Goal: Information Seeking & Learning: Learn about a topic

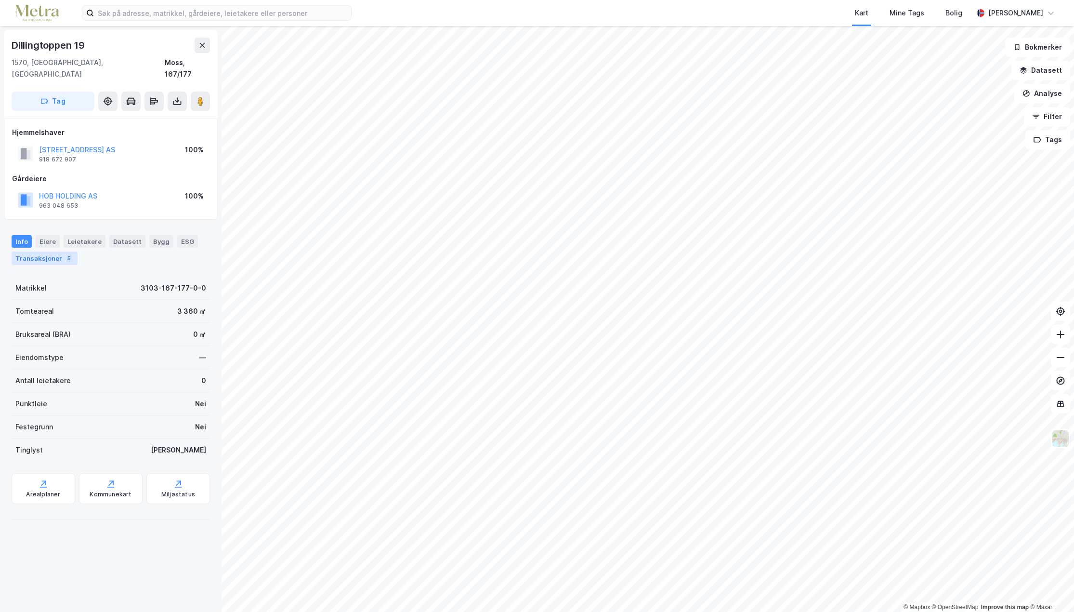
click at [46, 252] on div "Transaksjoner 5" at bounding box center [45, 257] width 66 height 13
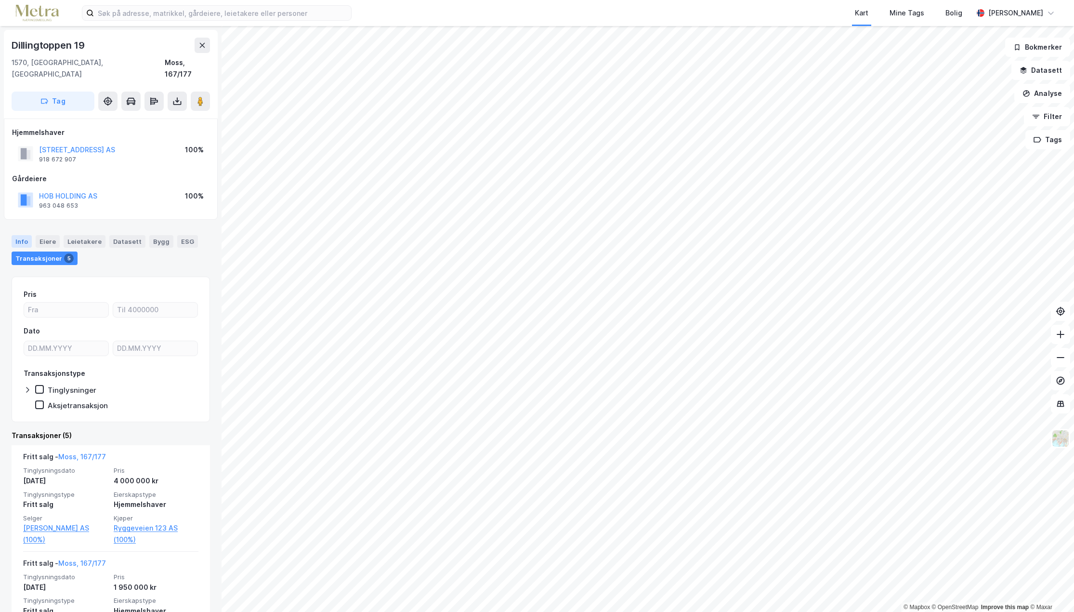
click at [28, 235] on div "Info" at bounding box center [22, 241] width 20 height 13
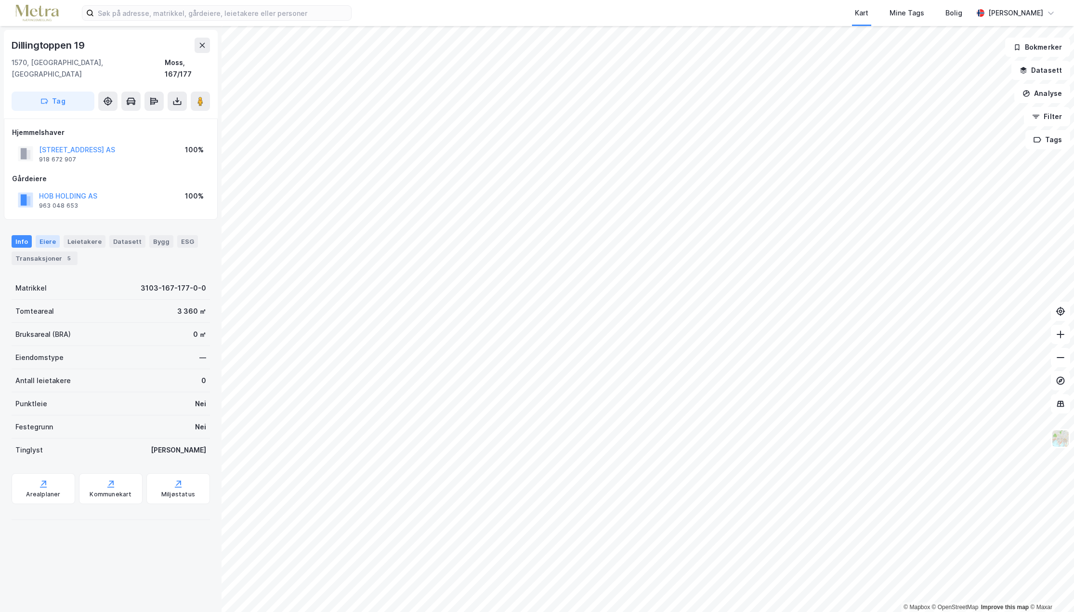
click at [51, 235] on div "Eiere" at bounding box center [48, 241] width 24 height 13
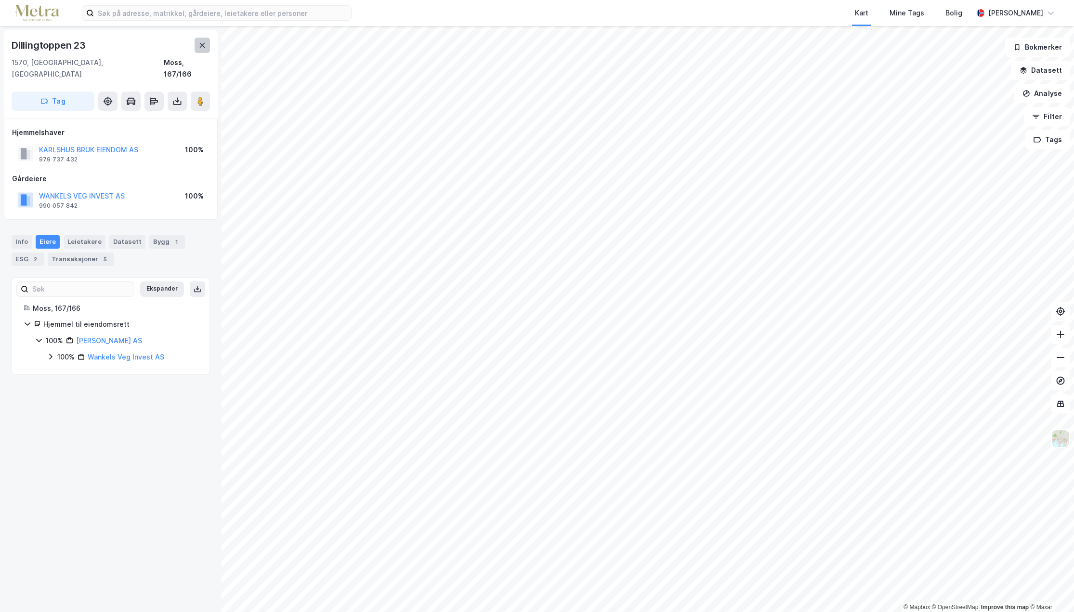
click at [207, 49] on button at bounding box center [202, 45] width 15 height 15
click at [205, 47] on icon at bounding box center [202, 45] width 8 height 8
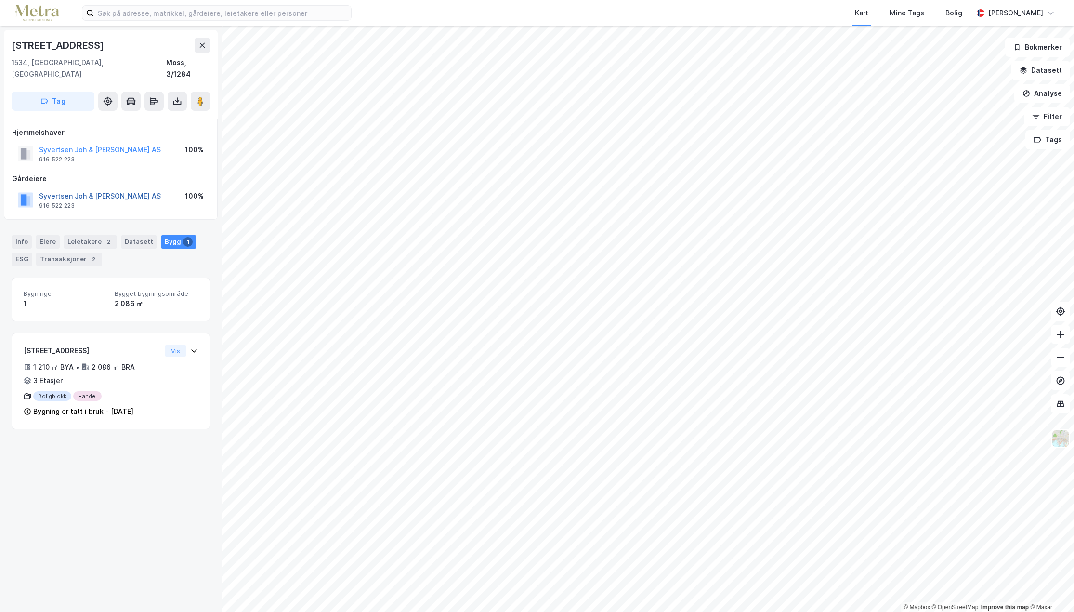
click at [0, 0] on button "Syvertsen Joh & [PERSON_NAME] AS" at bounding box center [0, 0] width 0 height 0
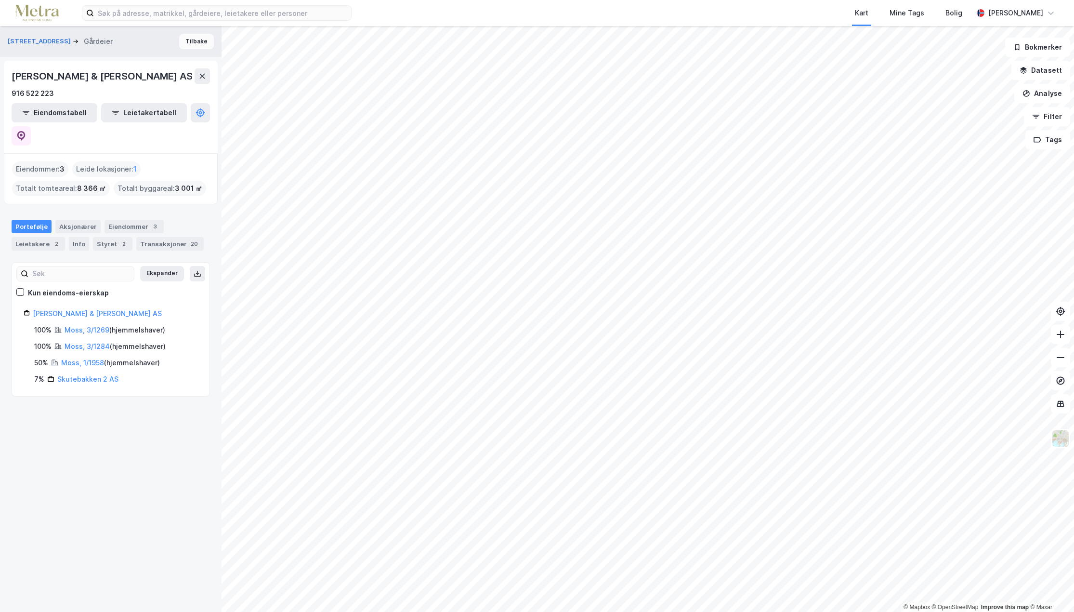
click at [186, 43] on button "Tilbake" at bounding box center [196, 41] width 35 height 15
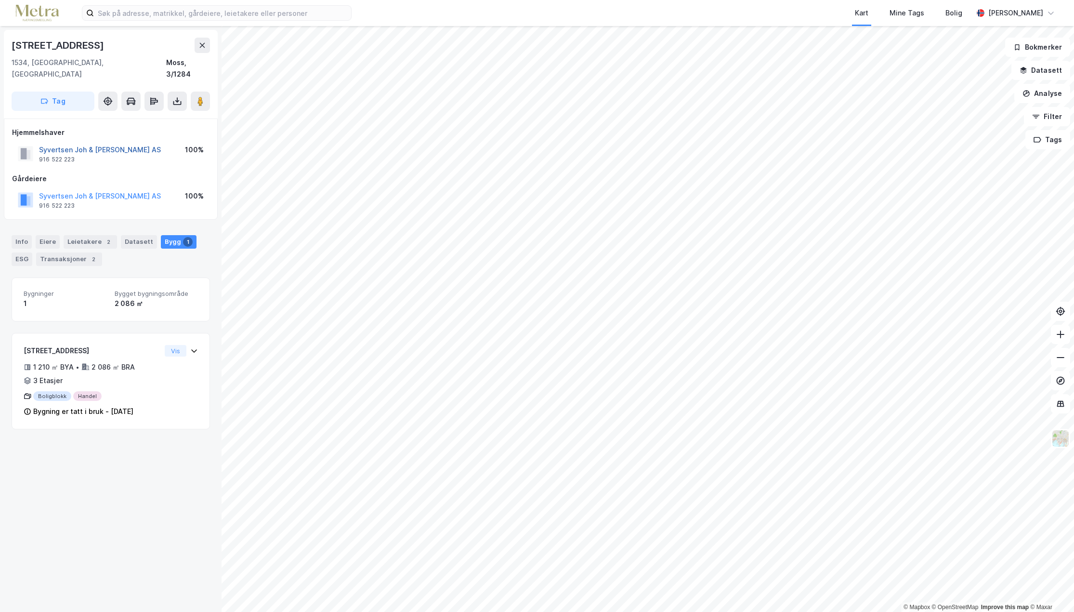
click at [0, 0] on button "Syvertsen Joh & [PERSON_NAME] AS" at bounding box center [0, 0] width 0 height 0
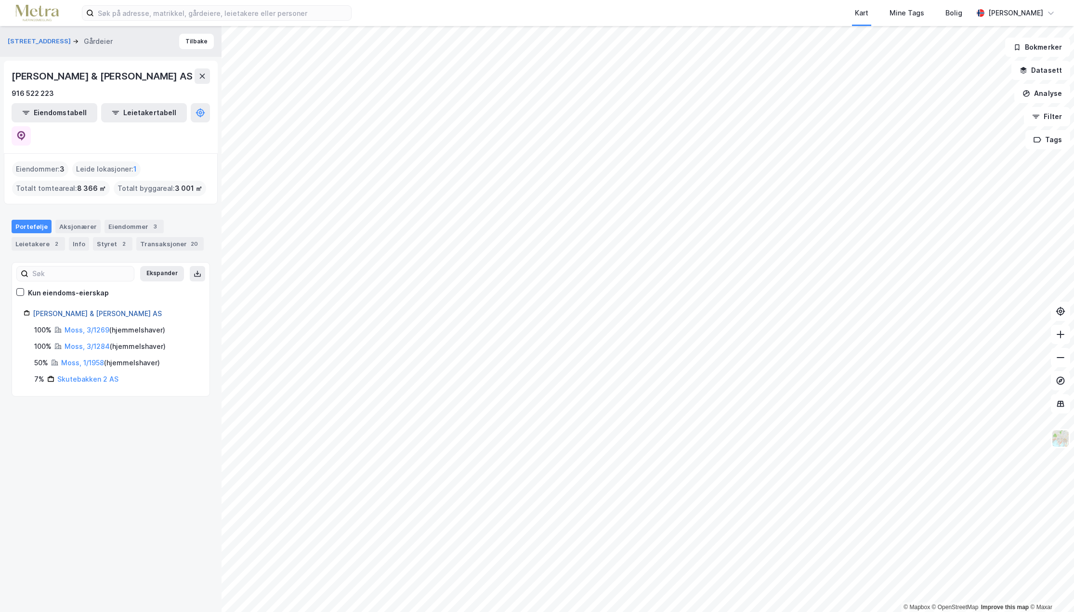
click at [75, 309] on link "Joh Syvertsen & Sønner AS" at bounding box center [97, 313] width 129 height 8
click at [100, 237] on div "Styret 2" at bounding box center [113, 243] width 40 height 13
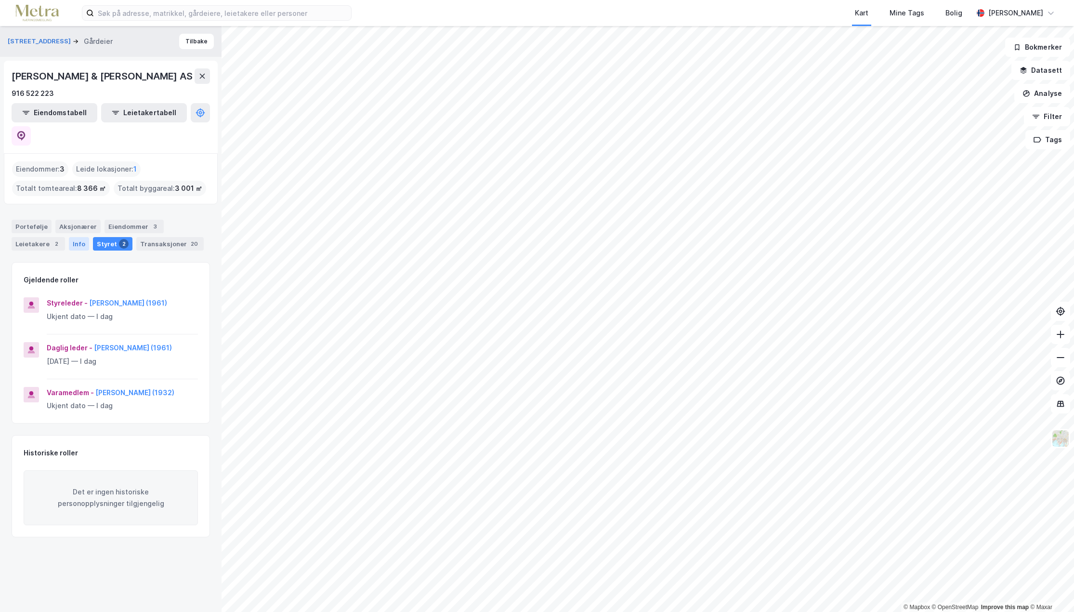
click at [69, 237] on div "Info" at bounding box center [79, 243] width 20 height 13
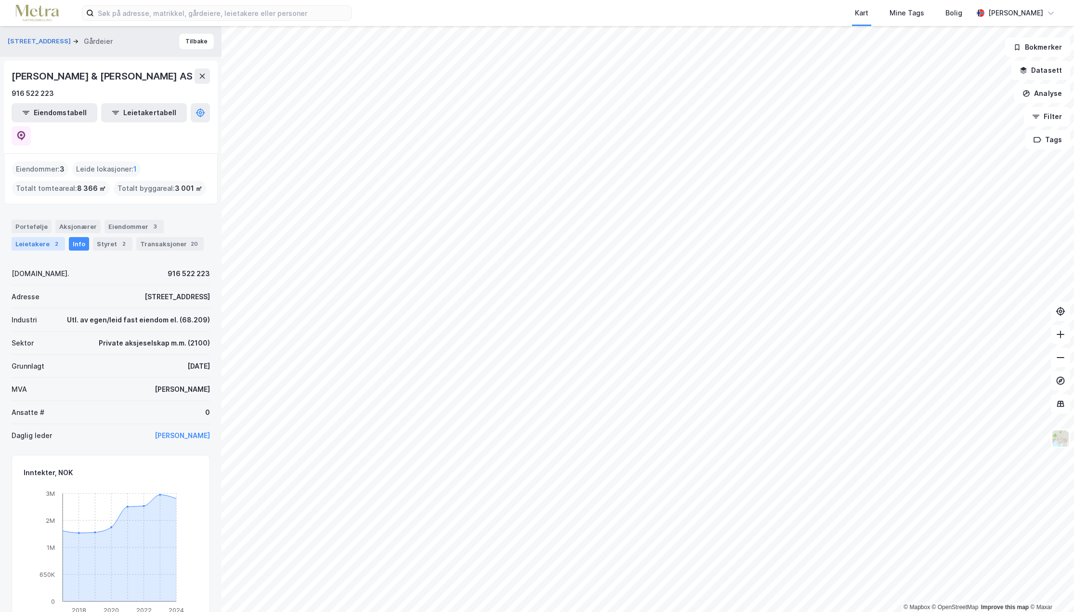
click at [52, 239] on div "2" at bounding box center [57, 244] width 10 height 10
